Goal: Task Accomplishment & Management: Use online tool/utility

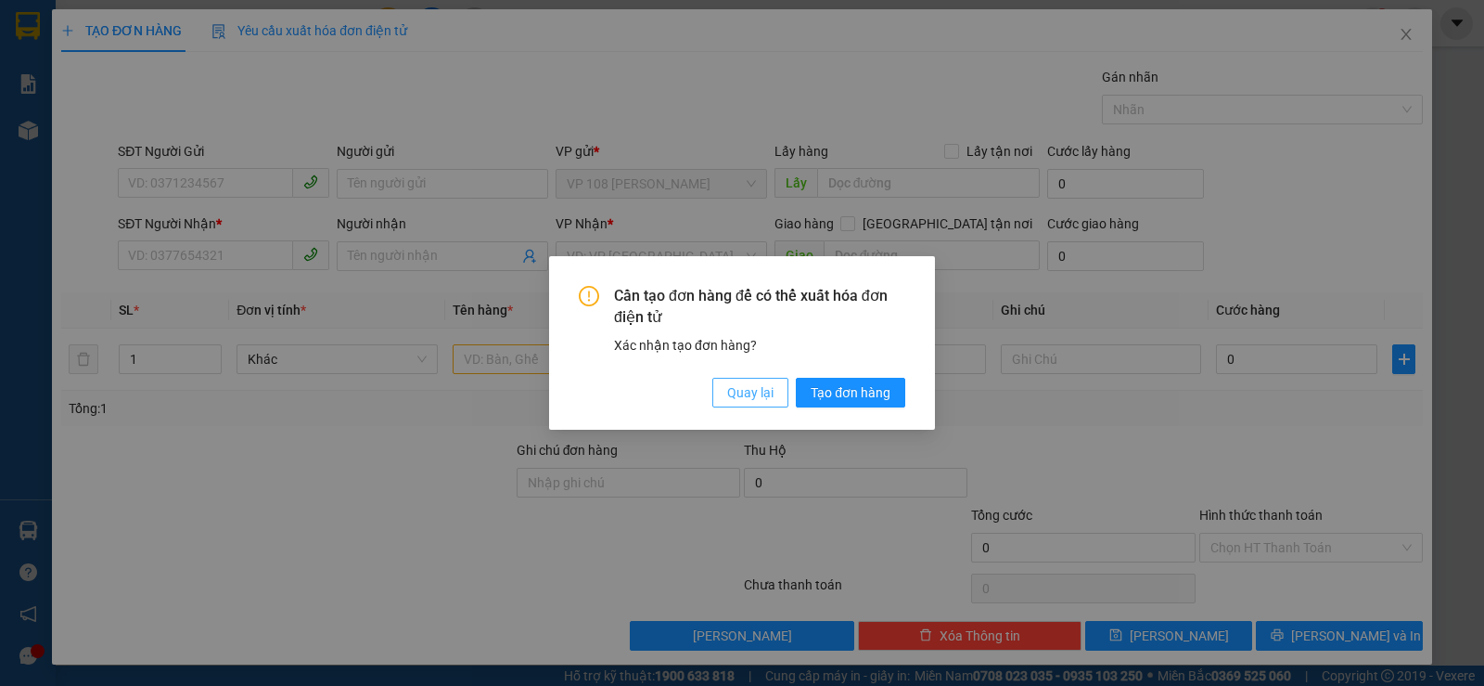
click at [766, 395] on span "Quay lại" at bounding box center [750, 392] width 46 height 20
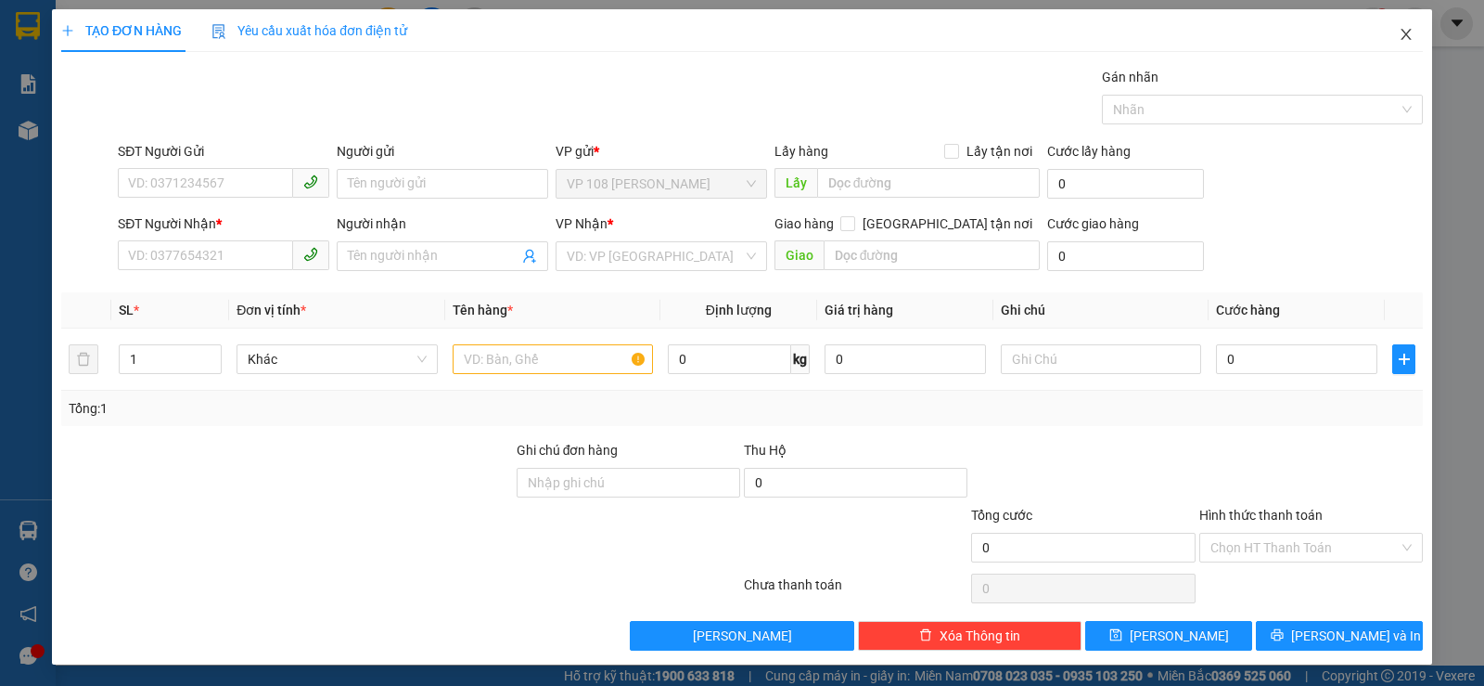
click at [1399, 40] on icon "close" at bounding box center [1406, 34] width 15 height 15
click at [1390, 42] on div "Kết quả tìm kiếm ( 59 ) Bộ lọc Mã ĐH Trạng thái Món hàng Thu hộ Tổng cước Chưa …" at bounding box center [742, 23] width 1484 height 46
click at [1394, 35] on div "phung.anhquoc 1" at bounding box center [1355, 23] width 260 height 32
click at [1393, 38] on div "phung.anhquoc 1" at bounding box center [1355, 23] width 260 height 32
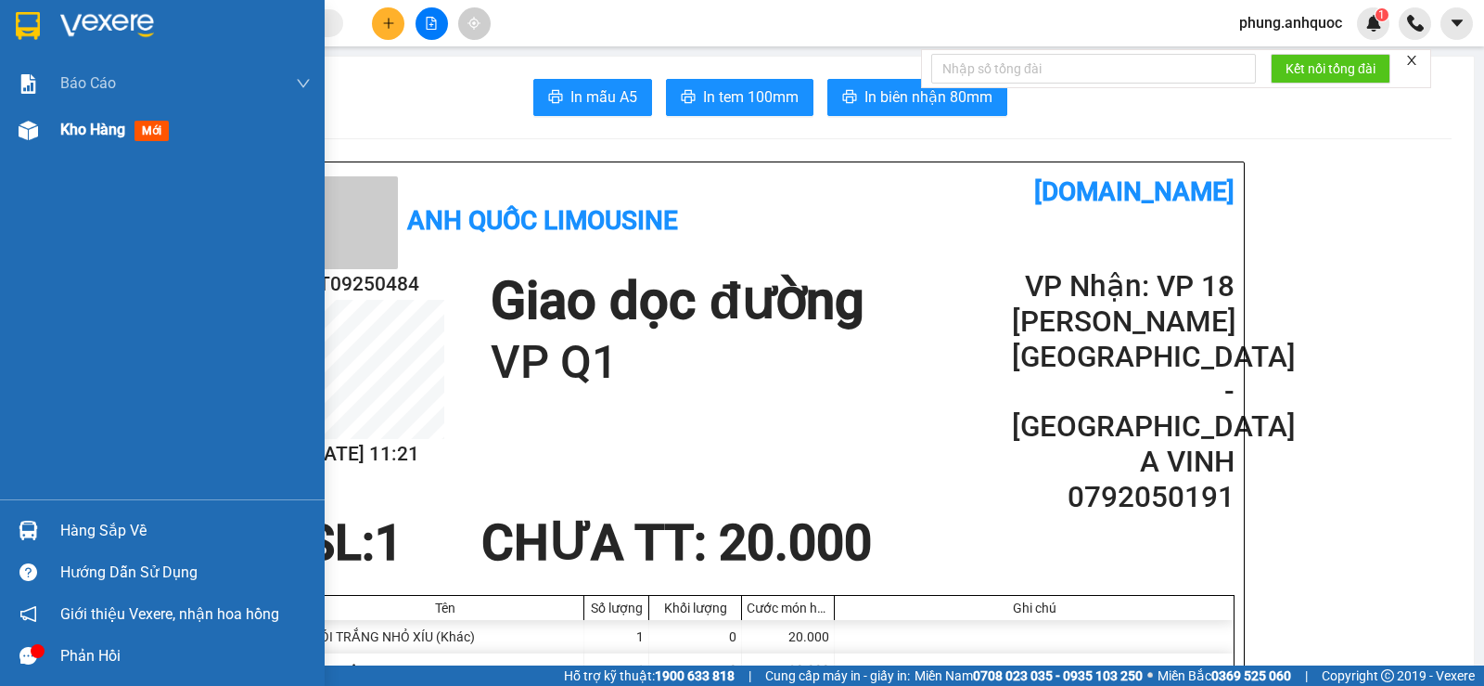
click at [28, 131] on img at bounding box center [28, 130] width 19 height 19
click at [83, 135] on span "Kho hàng" at bounding box center [92, 130] width 65 height 18
click at [81, 130] on span "Kho hàng" at bounding box center [92, 130] width 65 height 18
click at [47, 128] on div "Kho hàng mới" at bounding box center [162, 130] width 325 height 46
click at [35, 129] on img at bounding box center [28, 130] width 19 height 19
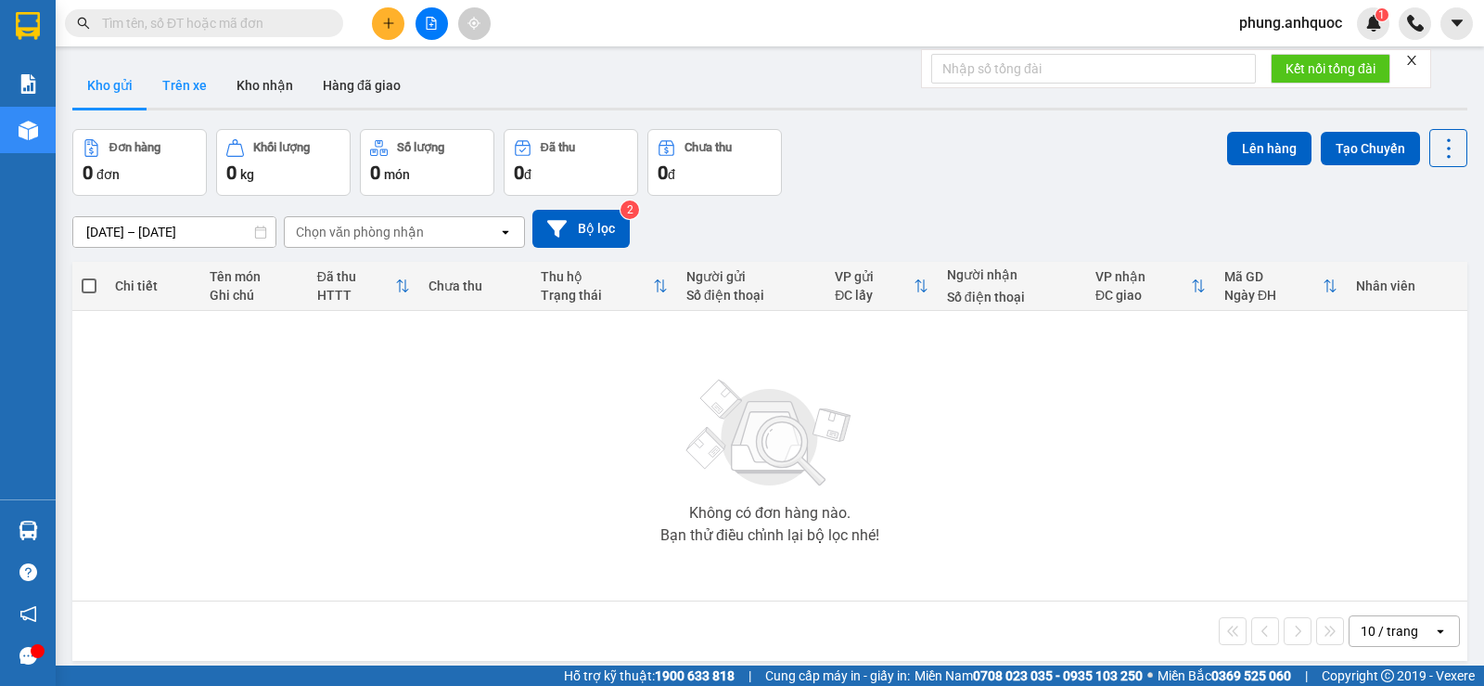
click at [189, 95] on button "Trên xe" at bounding box center [185, 85] width 74 height 45
click at [185, 87] on button "Trên xe" at bounding box center [185, 85] width 74 height 45
click at [184, 89] on button "Trên xe" at bounding box center [185, 85] width 74 height 45
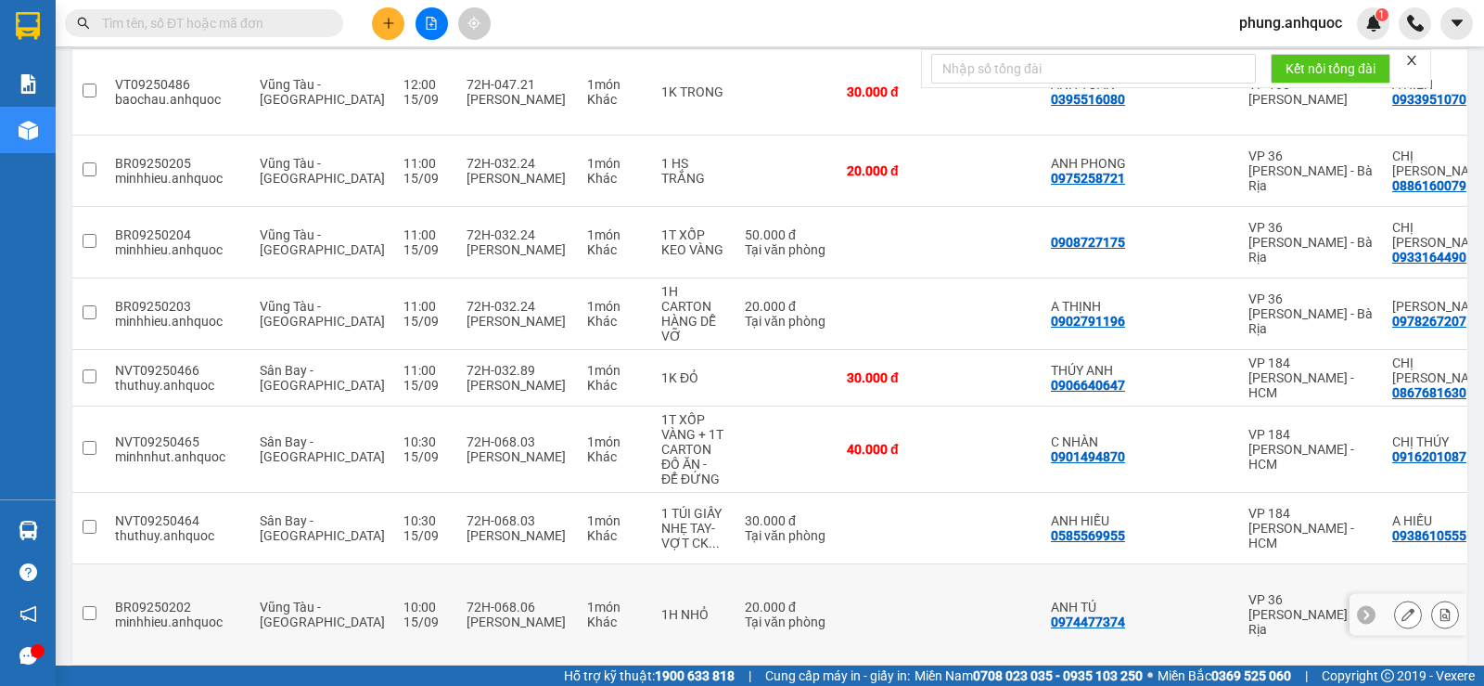
scroll to position [354, 0]
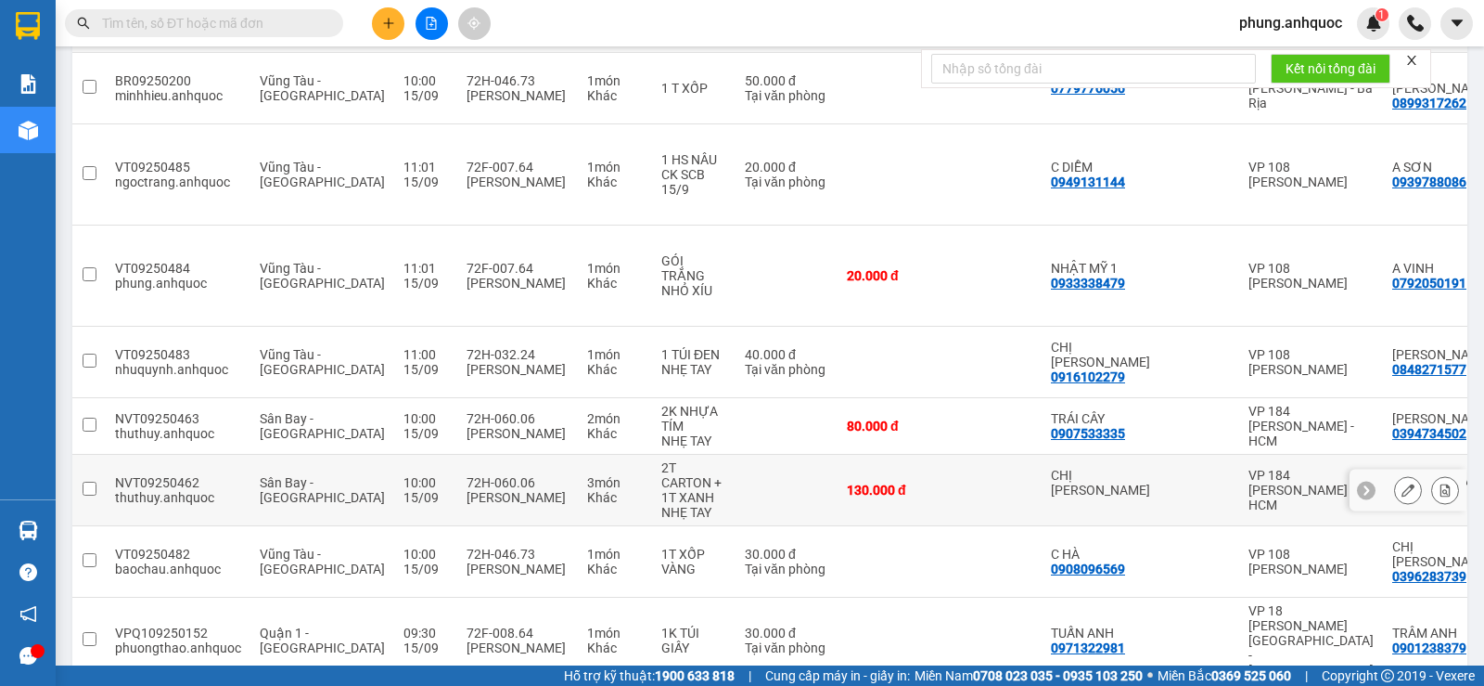
scroll to position [217, 0]
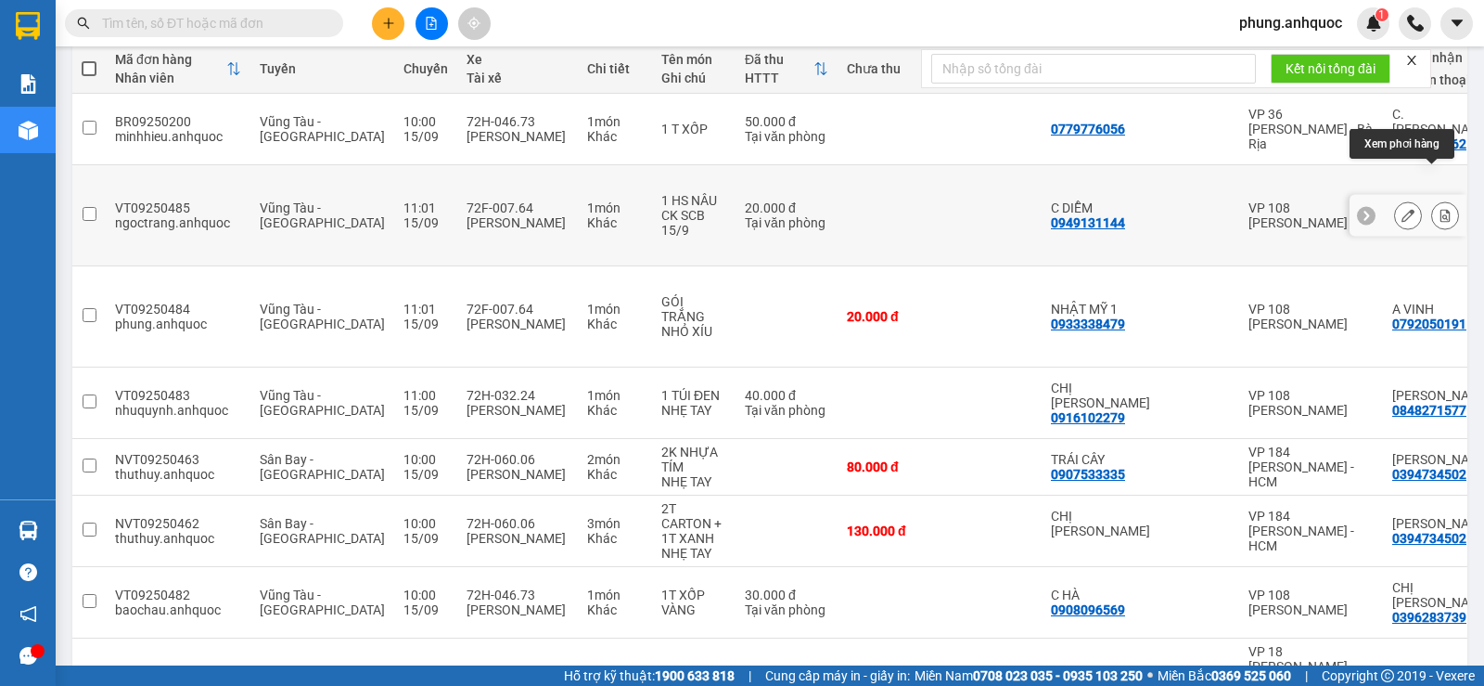
click at [1441, 209] on icon at bounding box center [1446, 215] width 10 height 13
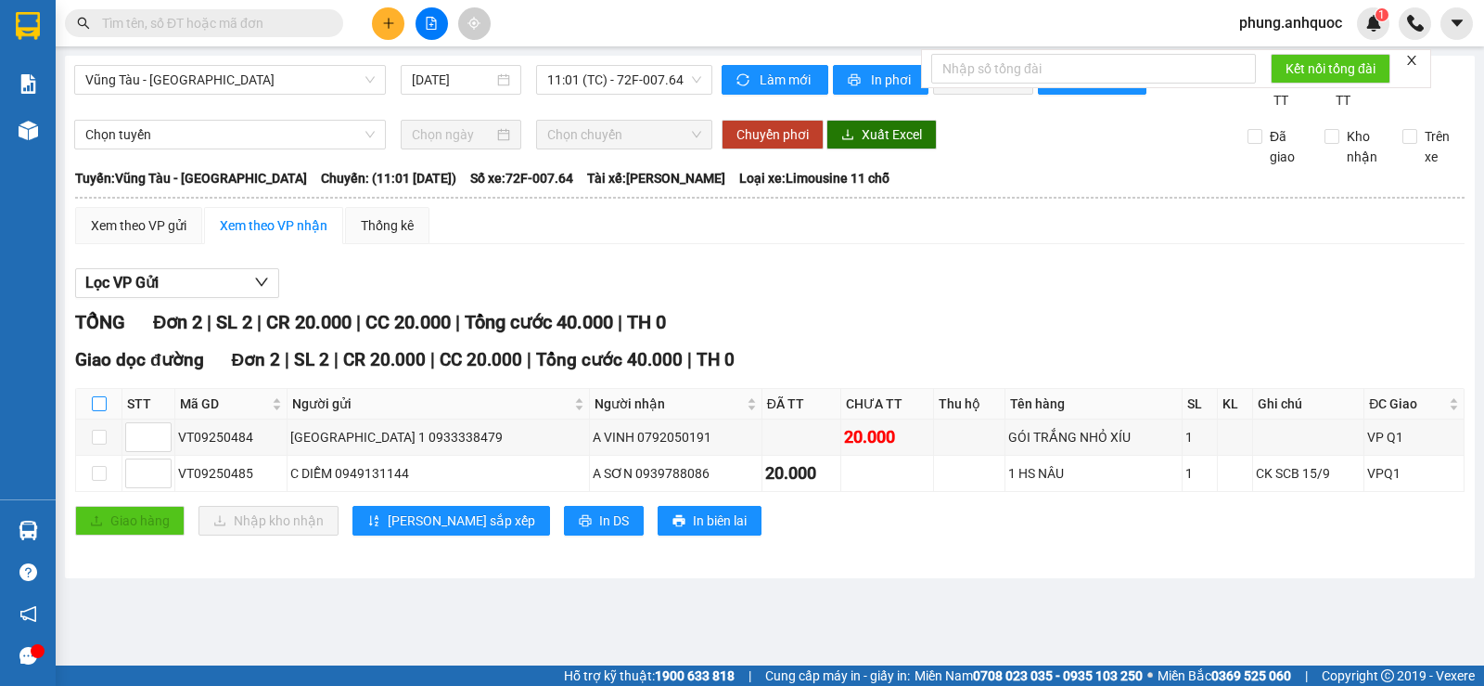
click at [96, 411] on input "checkbox" at bounding box center [99, 403] width 15 height 15
checkbox input "true"
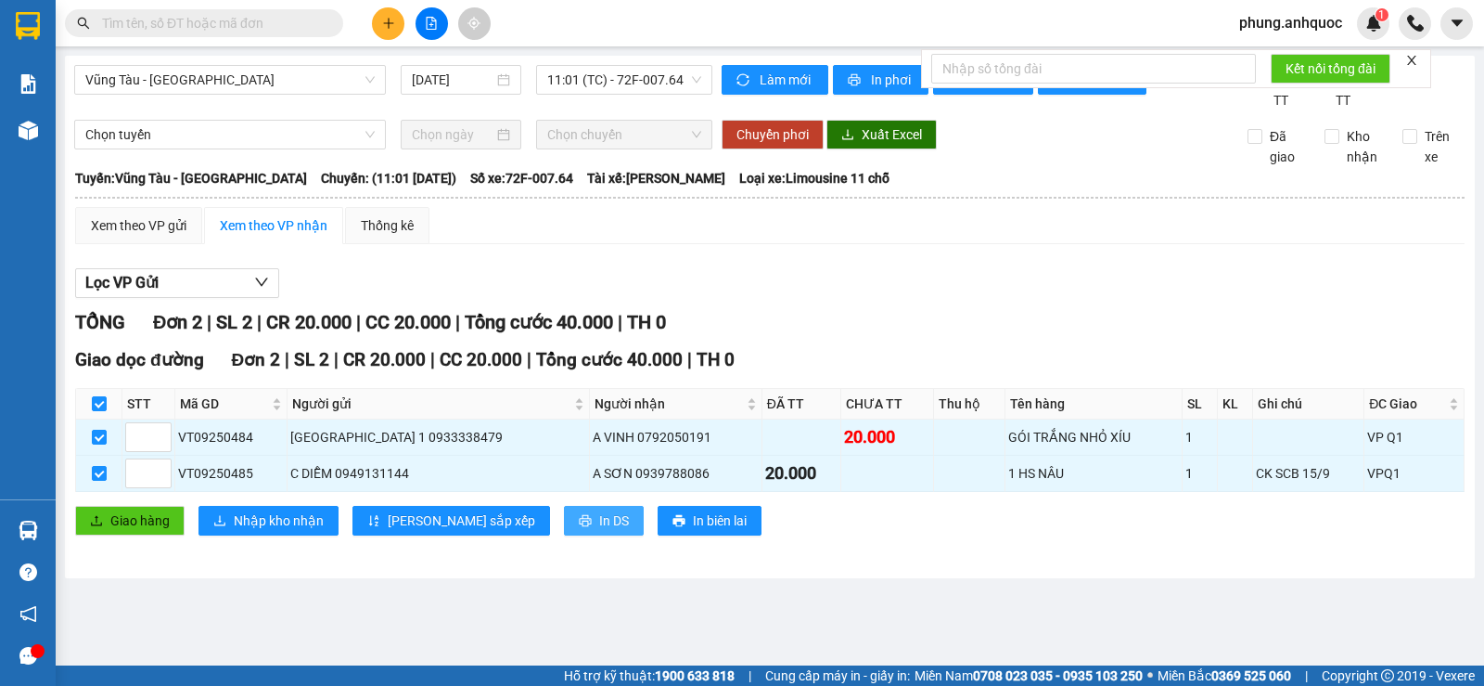
click at [564, 535] on button "In DS" at bounding box center [604, 521] width 80 height 30
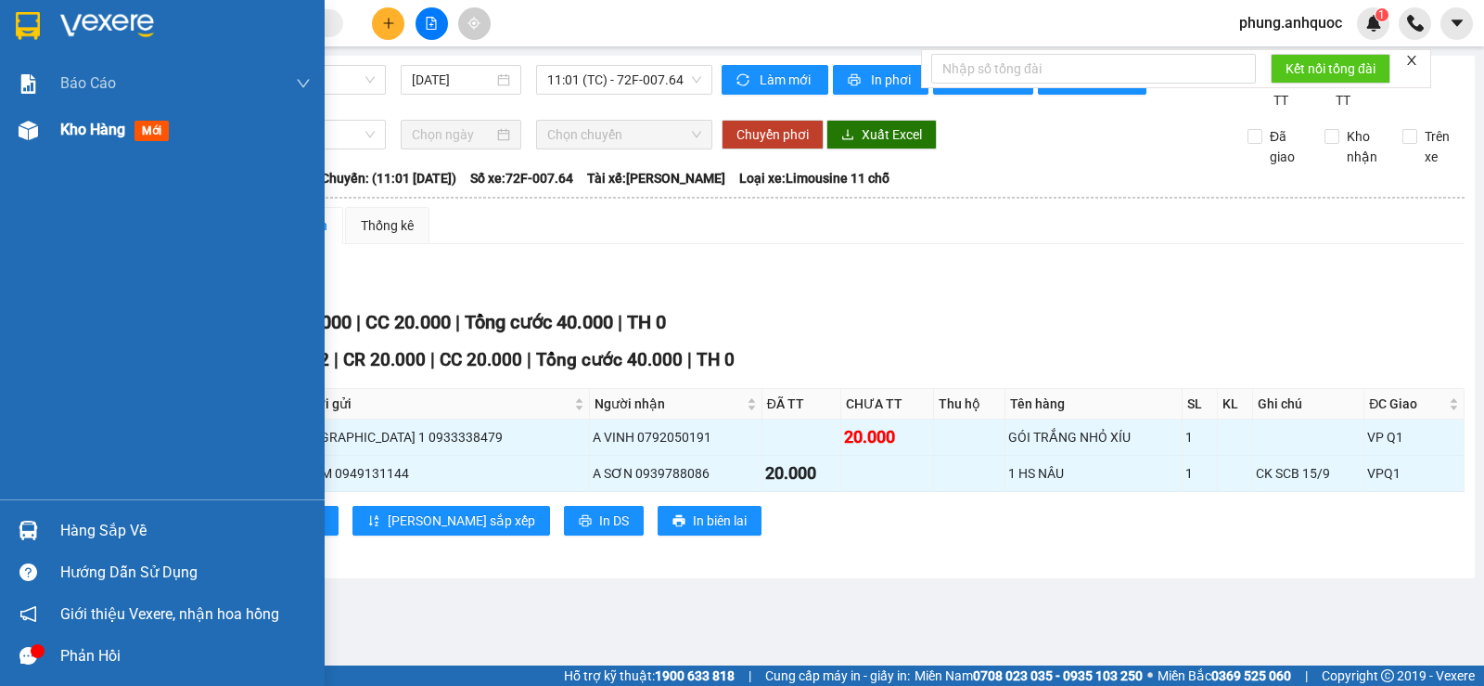
click at [34, 131] on img at bounding box center [28, 130] width 19 height 19
